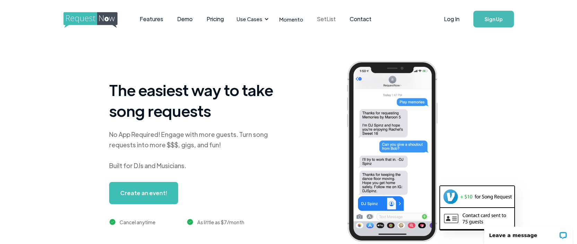
click at [321, 19] on link "SetList" at bounding box center [326, 18] width 33 height 21
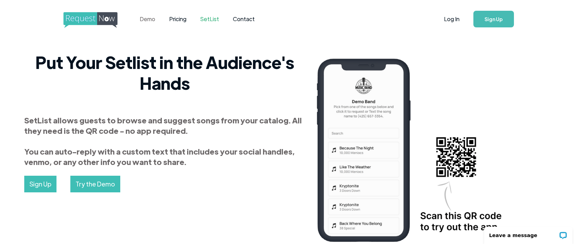
click at [149, 20] on link "Demo" at bounding box center [147, 18] width 29 height 21
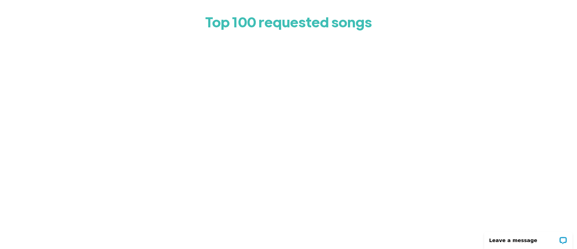
scroll to position [40, 0]
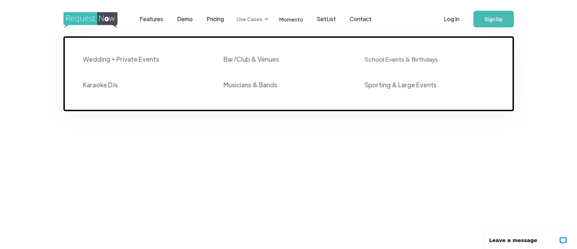
click at [267, 18] on div "Use Cases" at bounding box center [252, 18] width 38 height 21
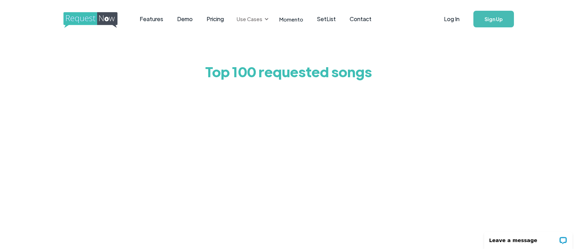
click at [267, 18] on div "Use Cases" at bounding box center [252, 18] width 38 height 21
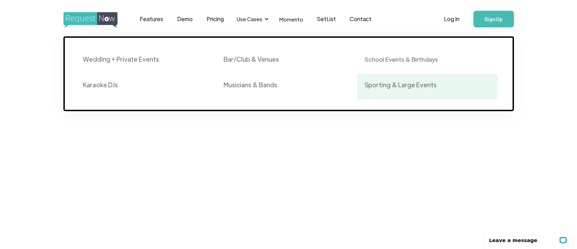
click at [407, 89] on div "Sporting & Large Events" at bounding box center [401, 85] width 72 height 8
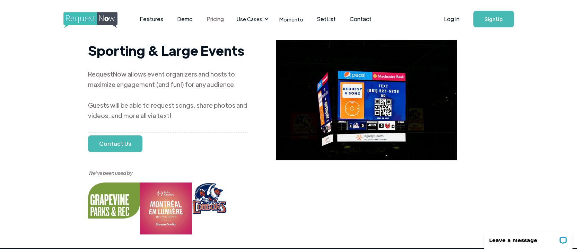
click at [219, 20] on link "Pricing" at bounding box center [215, 18] width 31 height 21
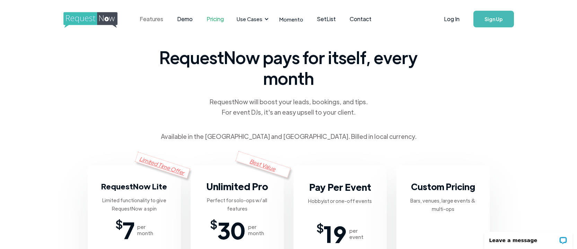
click at [152, 19] on link "Features" at bounding box center [151, 18] width 37 height 21
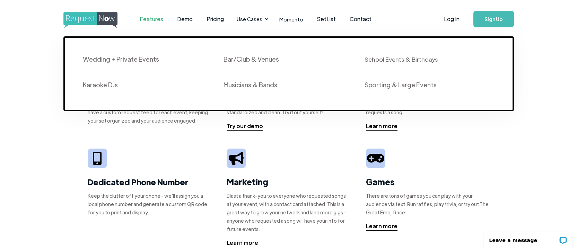
click at [553, 142] on div "Song Requests Our bread and butter! No more bumbling guests crowding the decks …" at bounding box center [288, 234] width 577 height 393
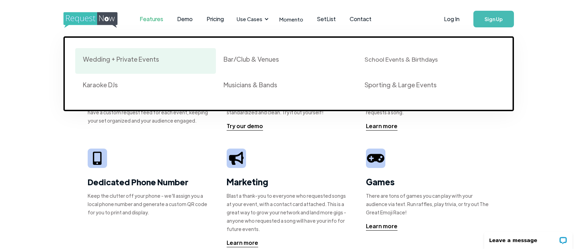
click at [115, 61] on div "Wedding + Private Events" at bounding box center [121, 59] width 76 height 8
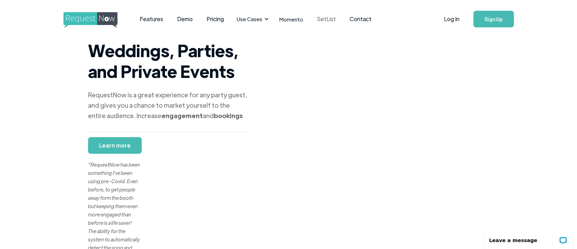
click at [323, 18] on link "SetList" at bounding box center [326, 18] width 33 height 21
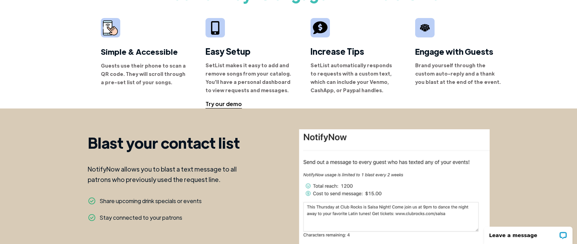
scroll to position [595, 0]
